Goal: Check status: Check status

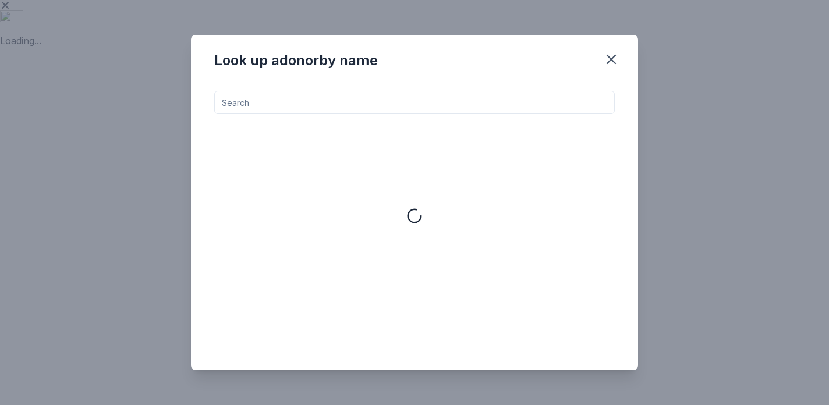
click at [766, 65] on div "Look up a donor by name" at bounding box center [414, 202] width 829 height 405
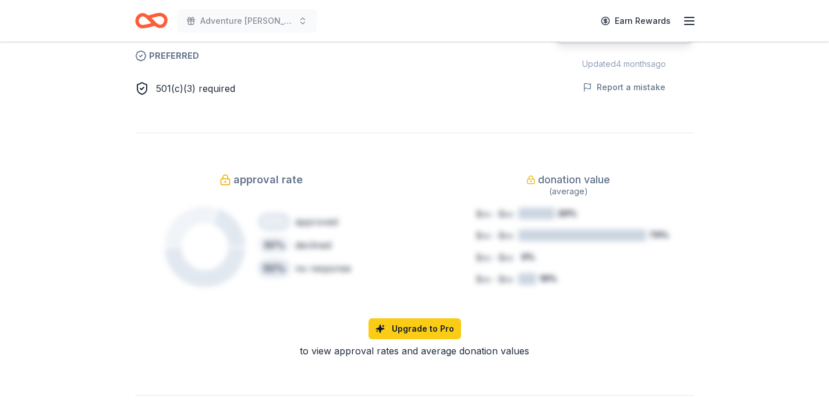
scroll to position [733, 0]
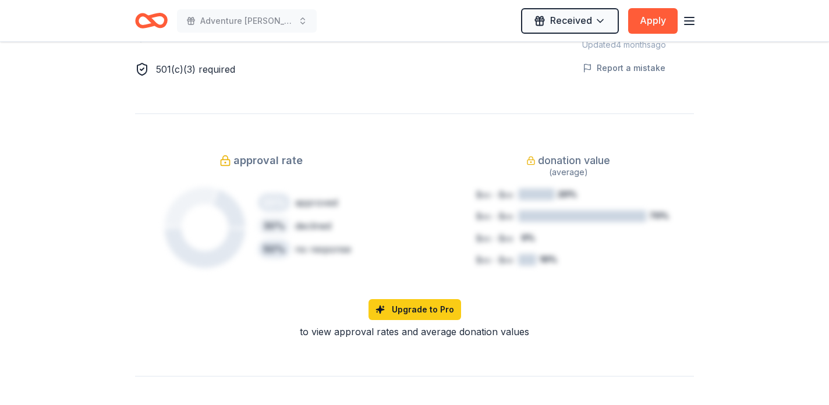
click at [251, 330] on div "to view approval rates and average donation values" at bounding box center [414, 332] width 559 height 14
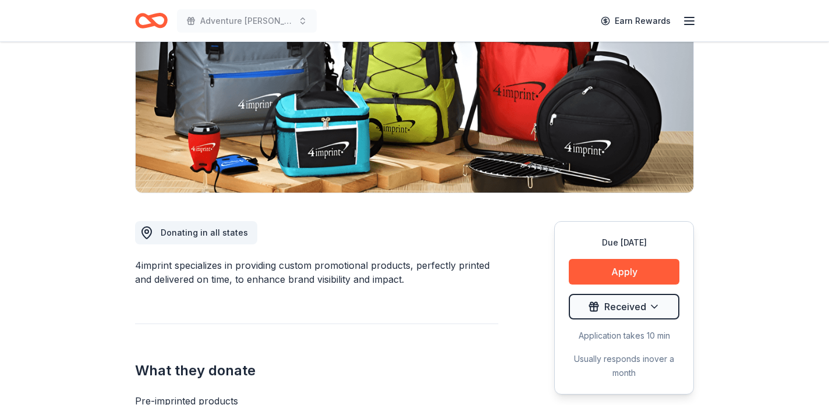
scroll to position [0, 0]
